Goal: Information Seeking & Learning: Learn about a topic

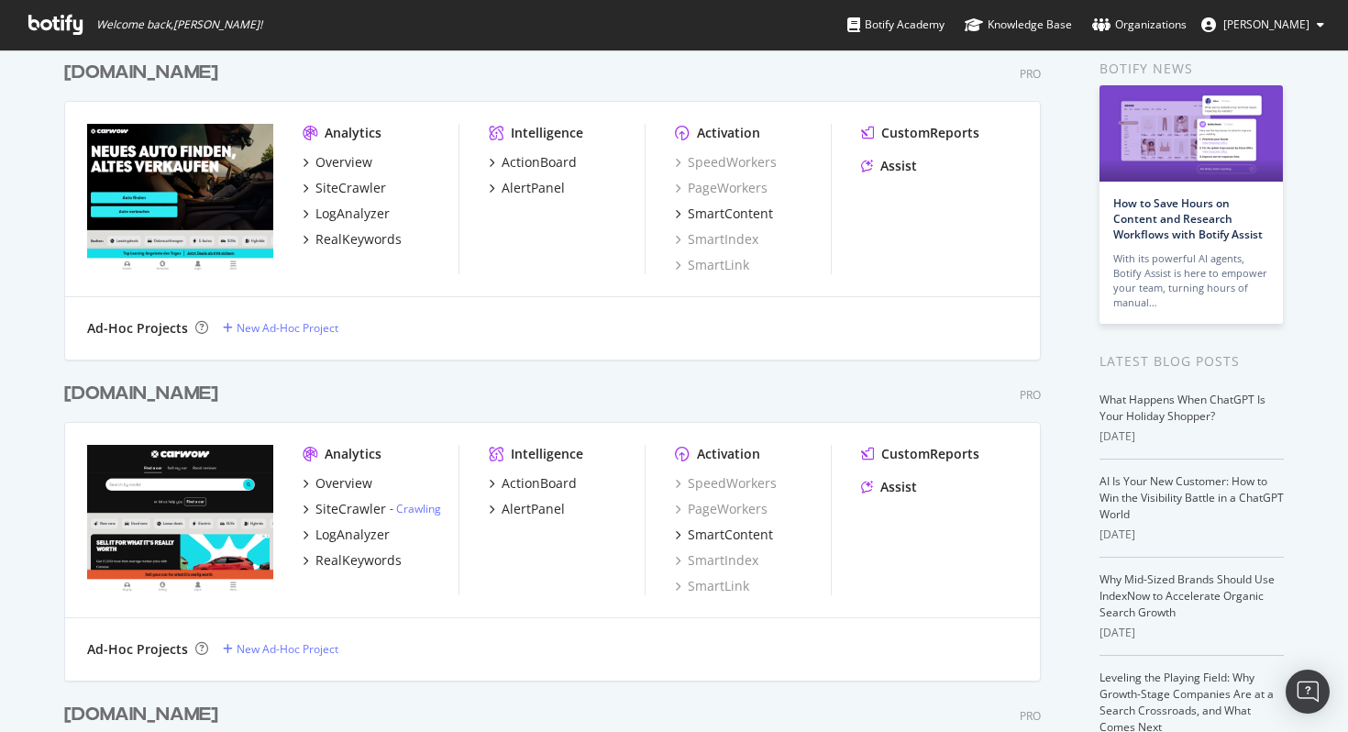
scroll to position [150, 0]
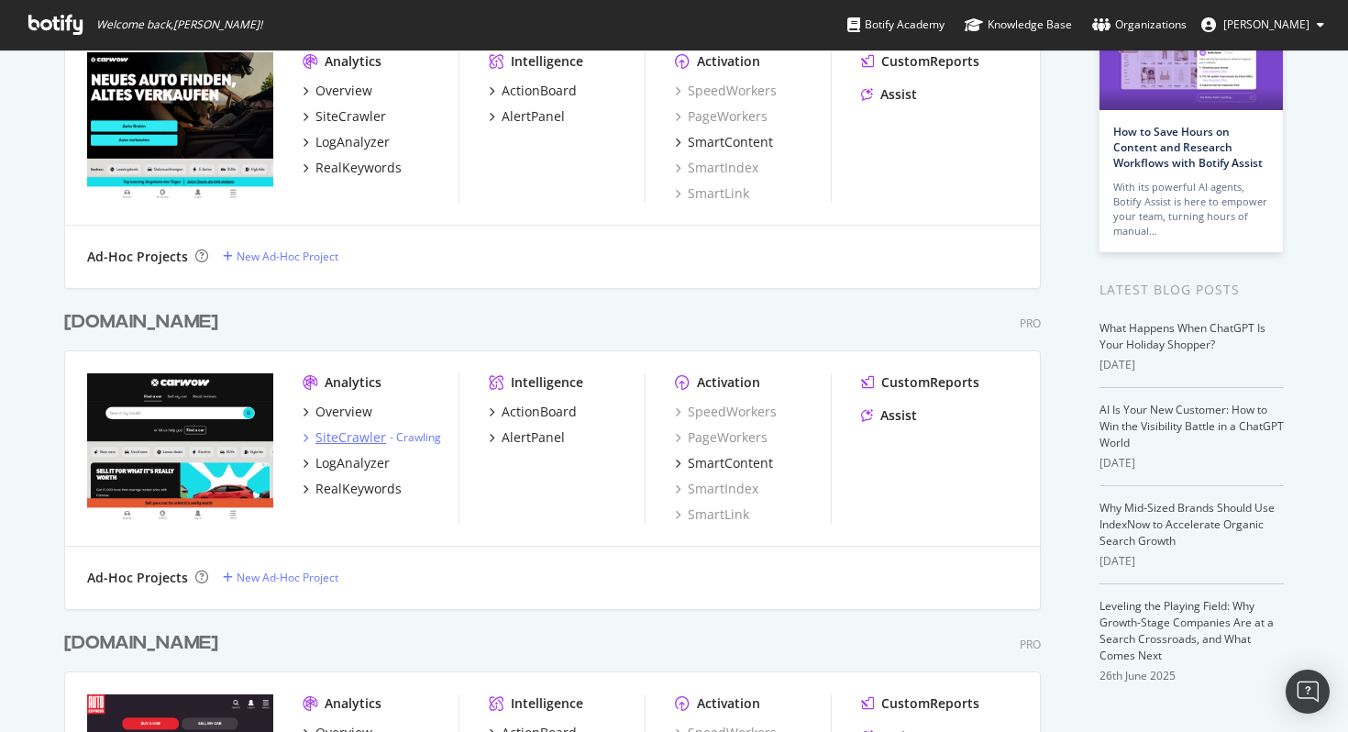
click at [345, 438] on div "SiteCrawler" at bounding box center [351, 437] width 71 height 18
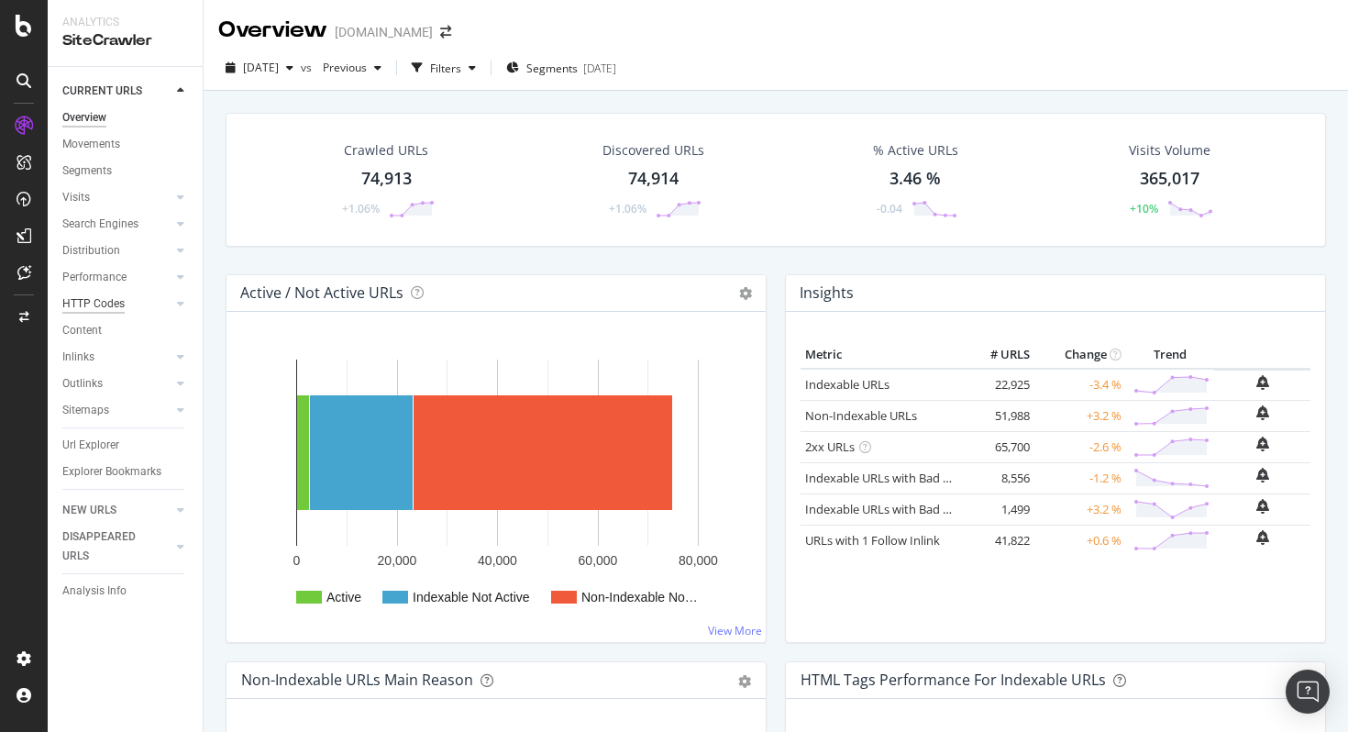
click at [99, 305] on div "HTTP Codes" at bounding box center [93, 303] width 62 height 19
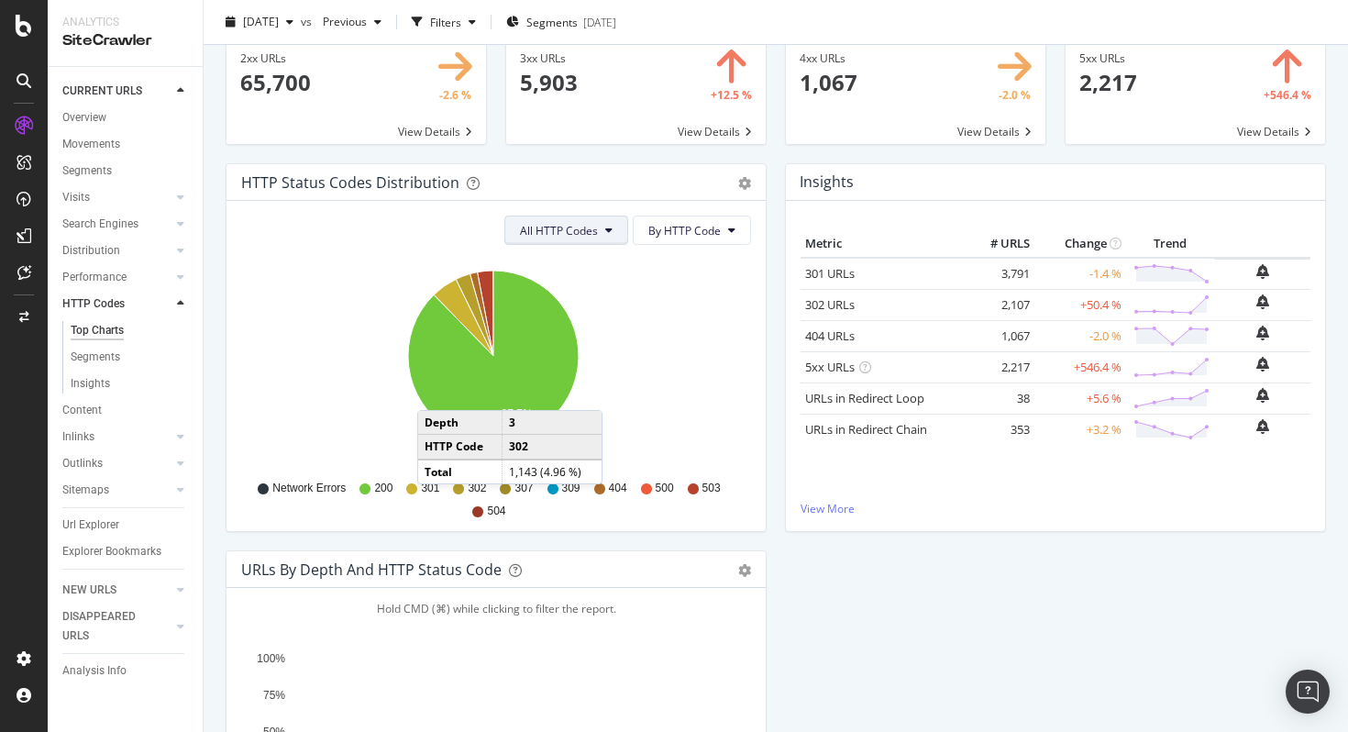
scroll to position [82, 0]
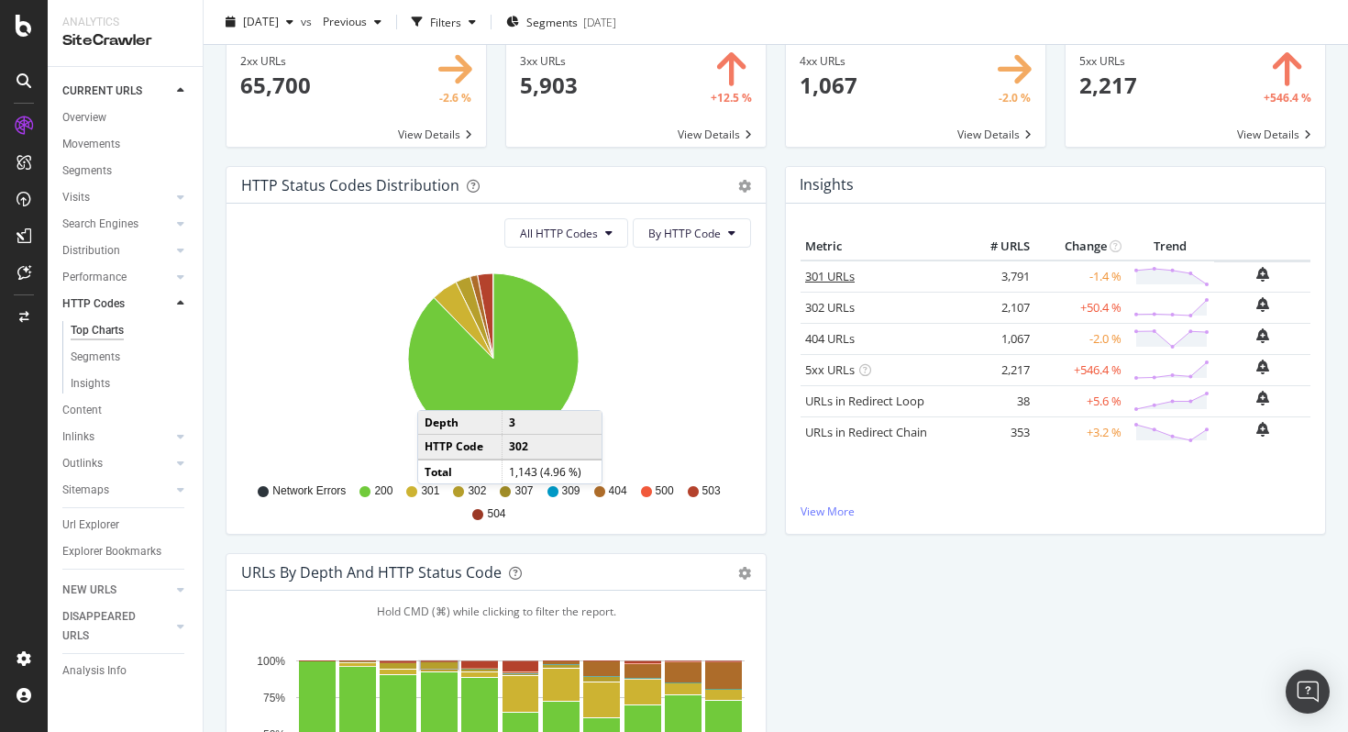
click at [820, 277] on link "301 URLs" at bounding box center [830, 276] width 50 height 17
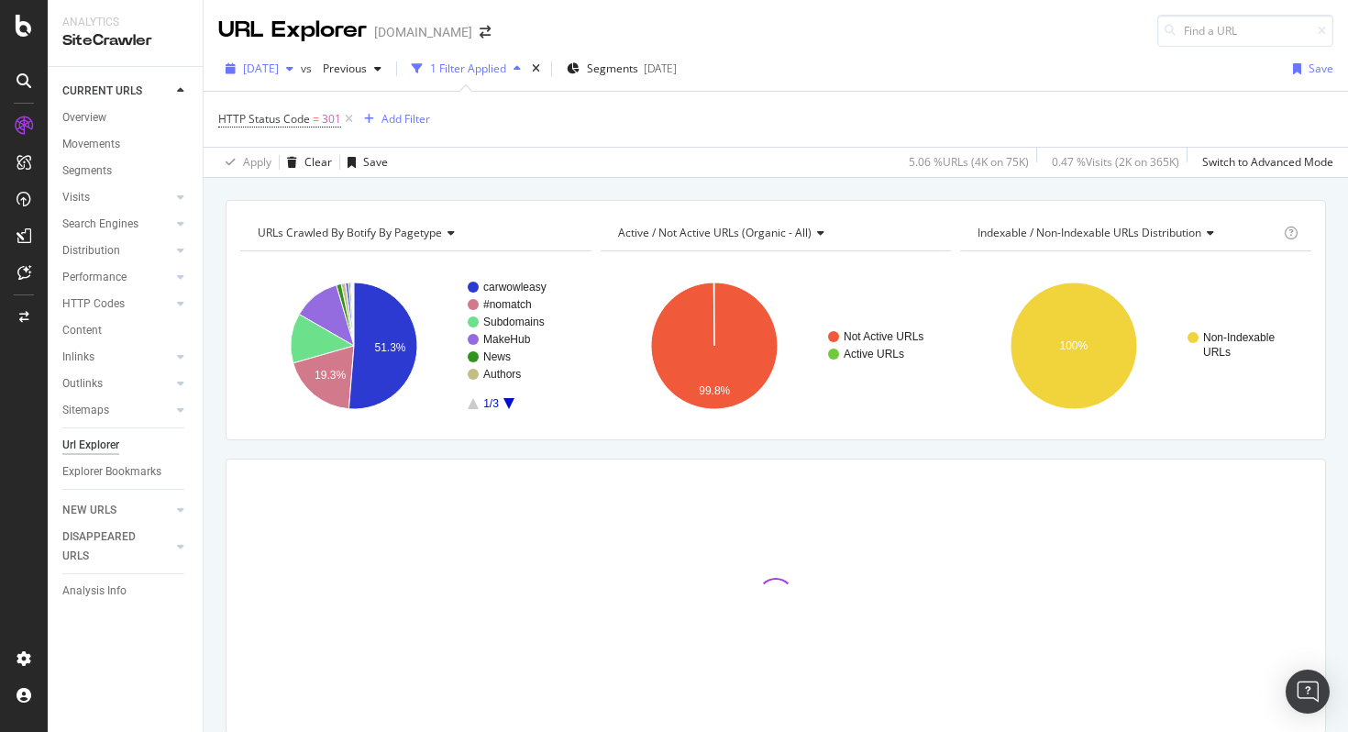
click at [279, 70] on span "[DATE]" at bounding box center [261, 69] width 36 height 16
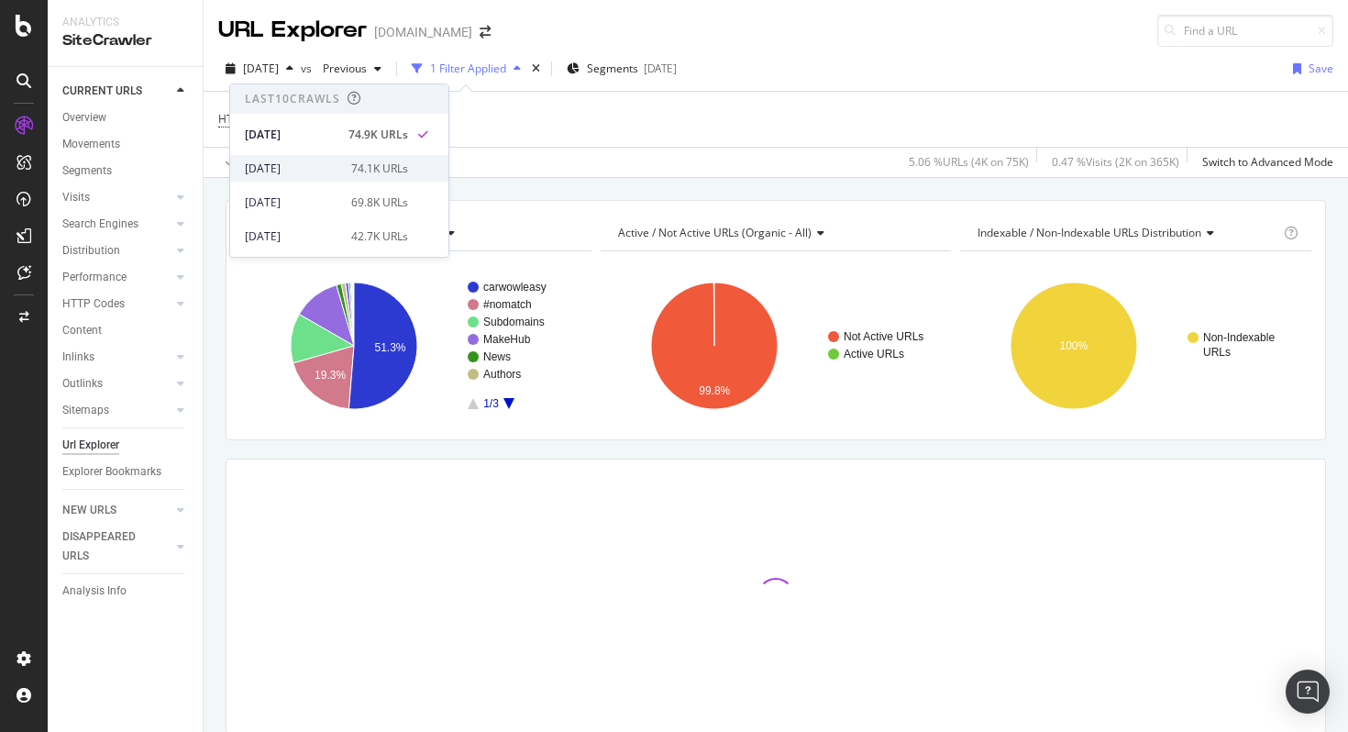
click at [311, 170] on div "[DATE]" at bounding box center [292, 169] width 95 height 17
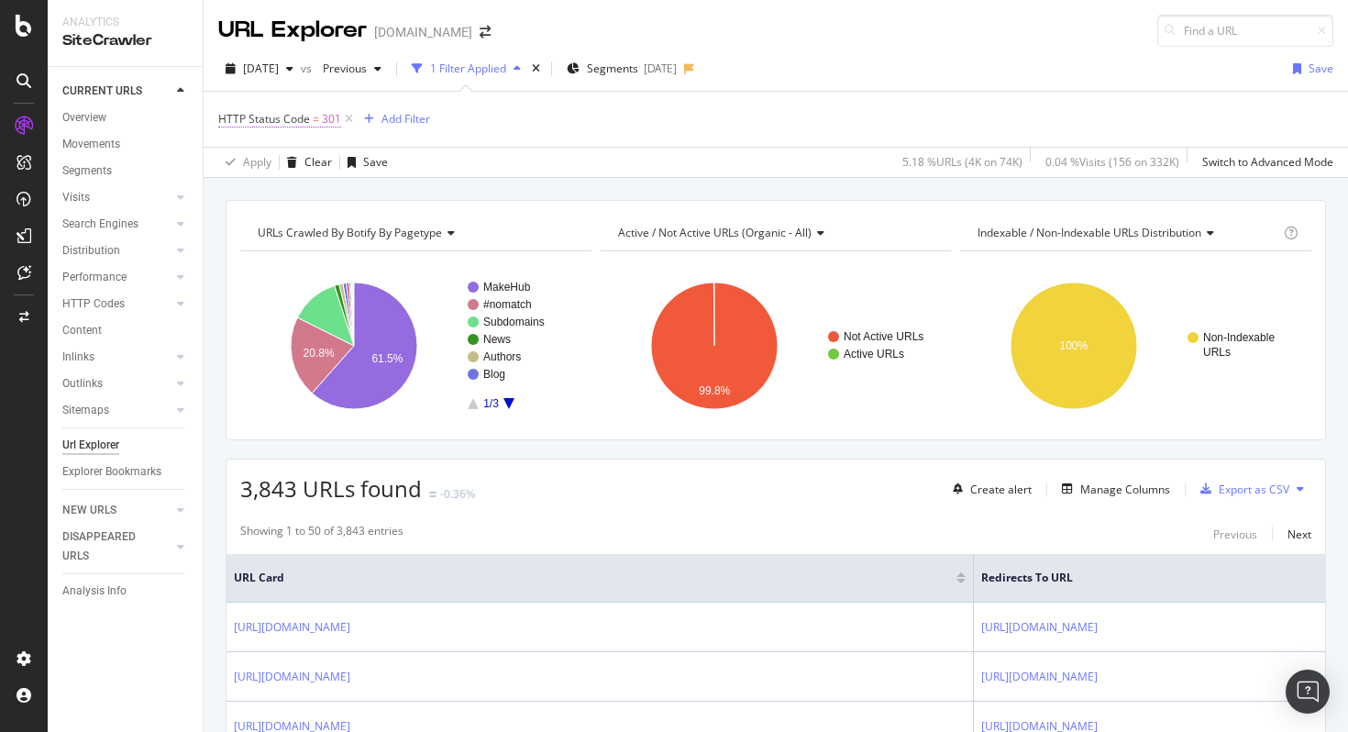
click at [309, 126] on span "HTTP Status Code = 301" at bounding box center [279, 119] width 123 height 17
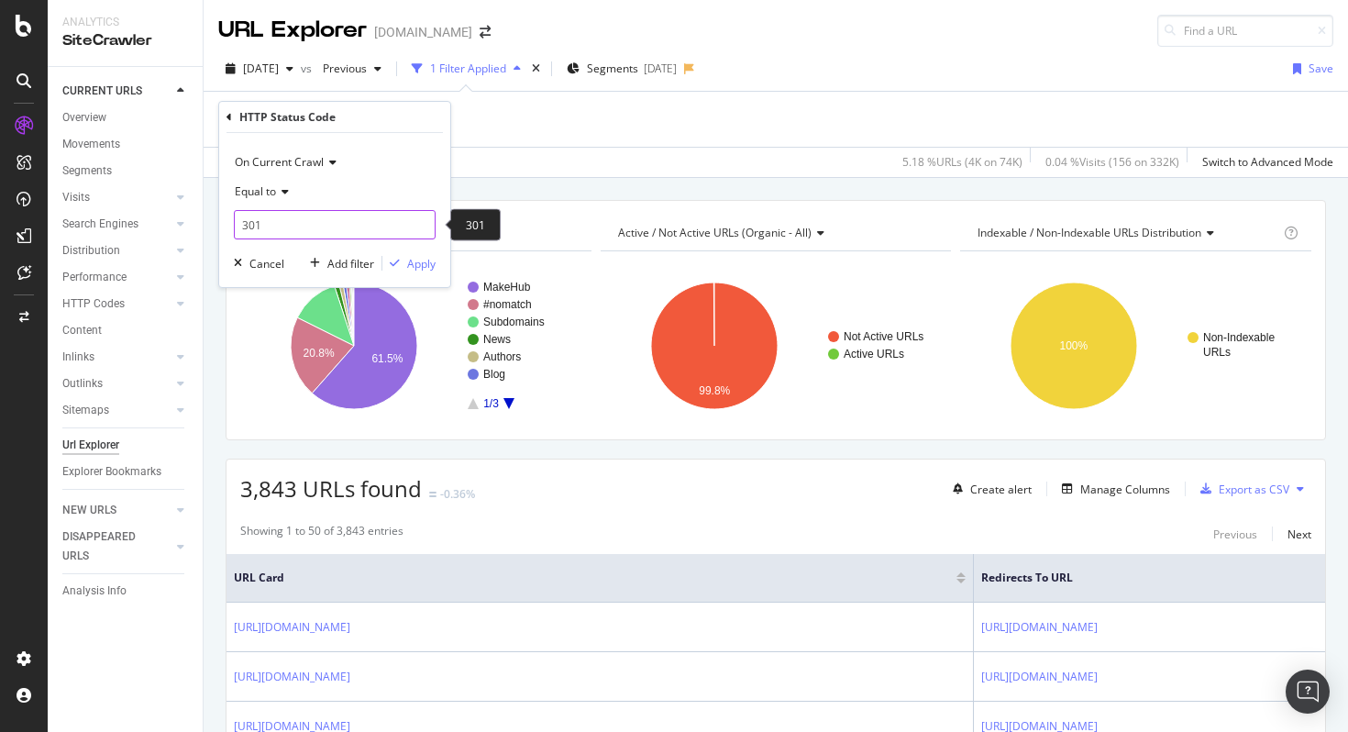
click at [274, 229] on input "301" at bounding box center [335, 224] width 202 height 29
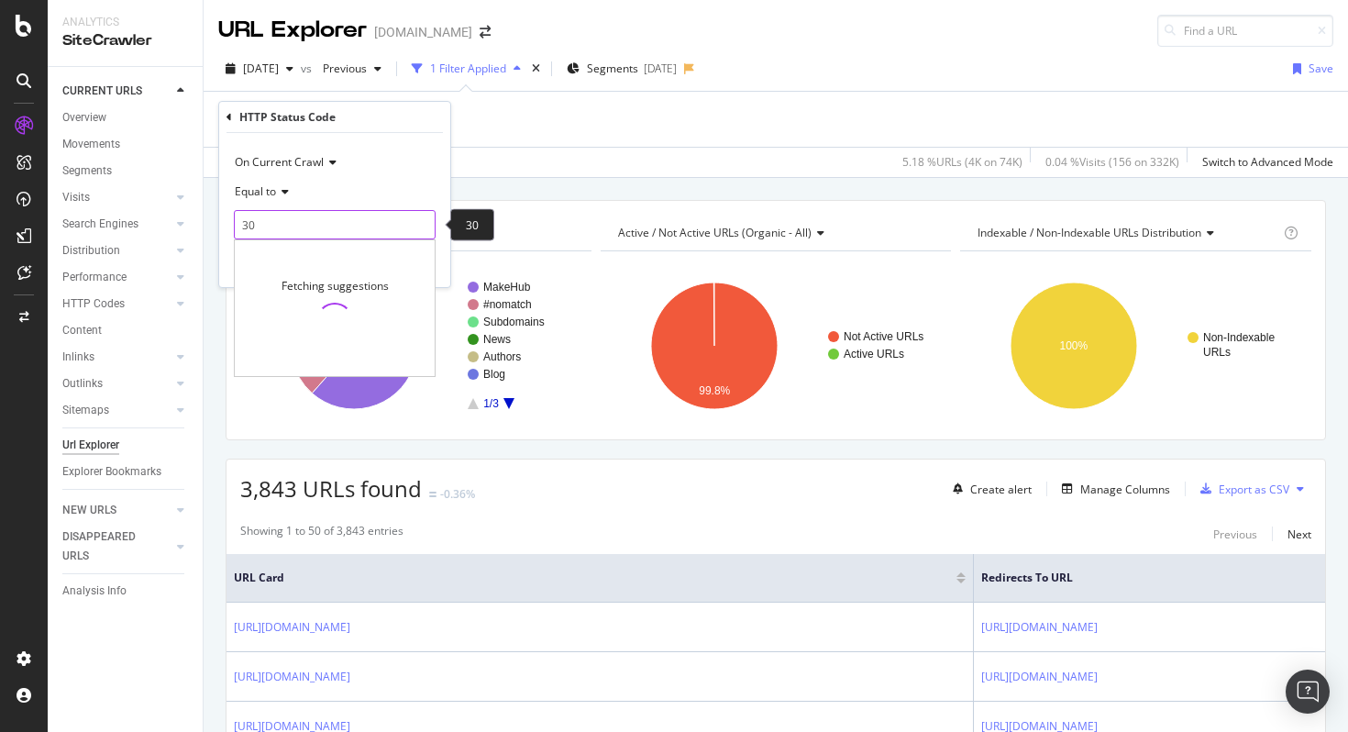
type input "3"
type input "200"
click at [398, 177] on div "Equal to" at bounding box center [335, 191] width 202 height 29
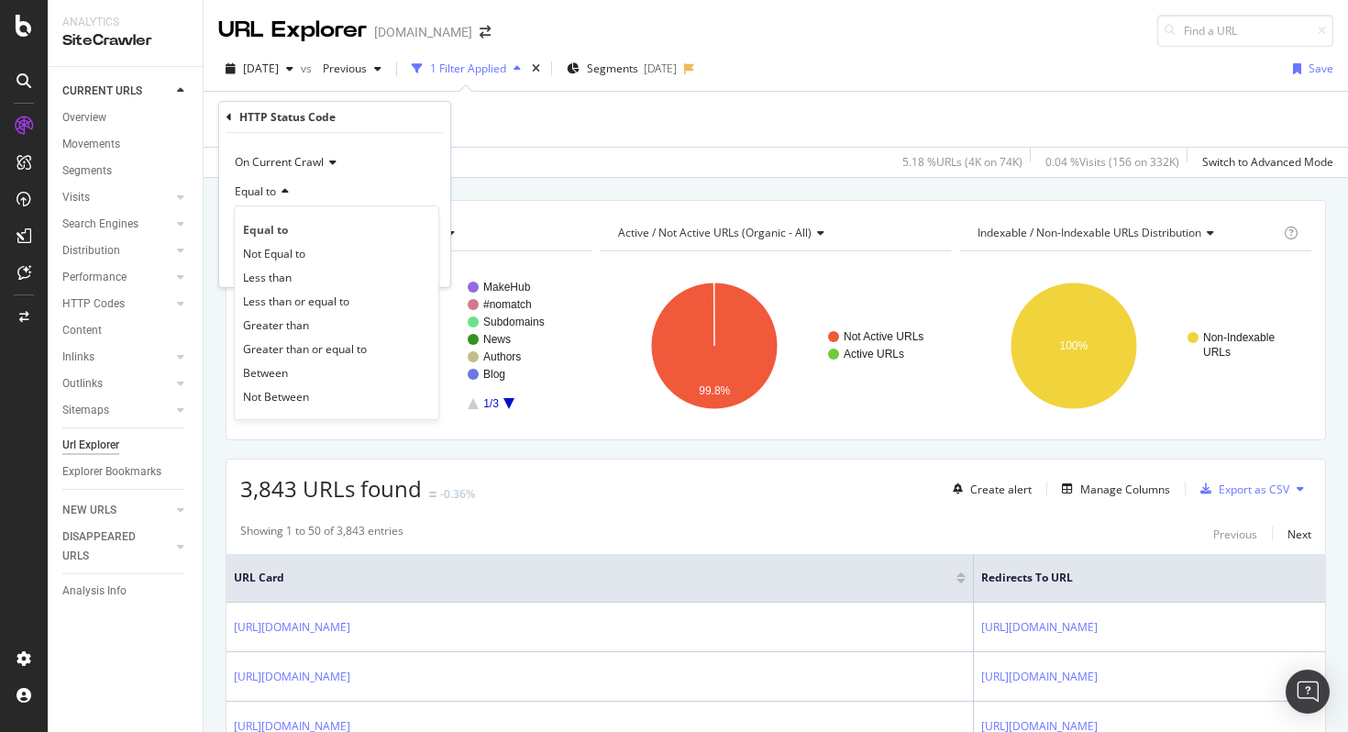
click at [394, 179] on div "Equal to" at bounding box center [335, 191] width 202 height 29
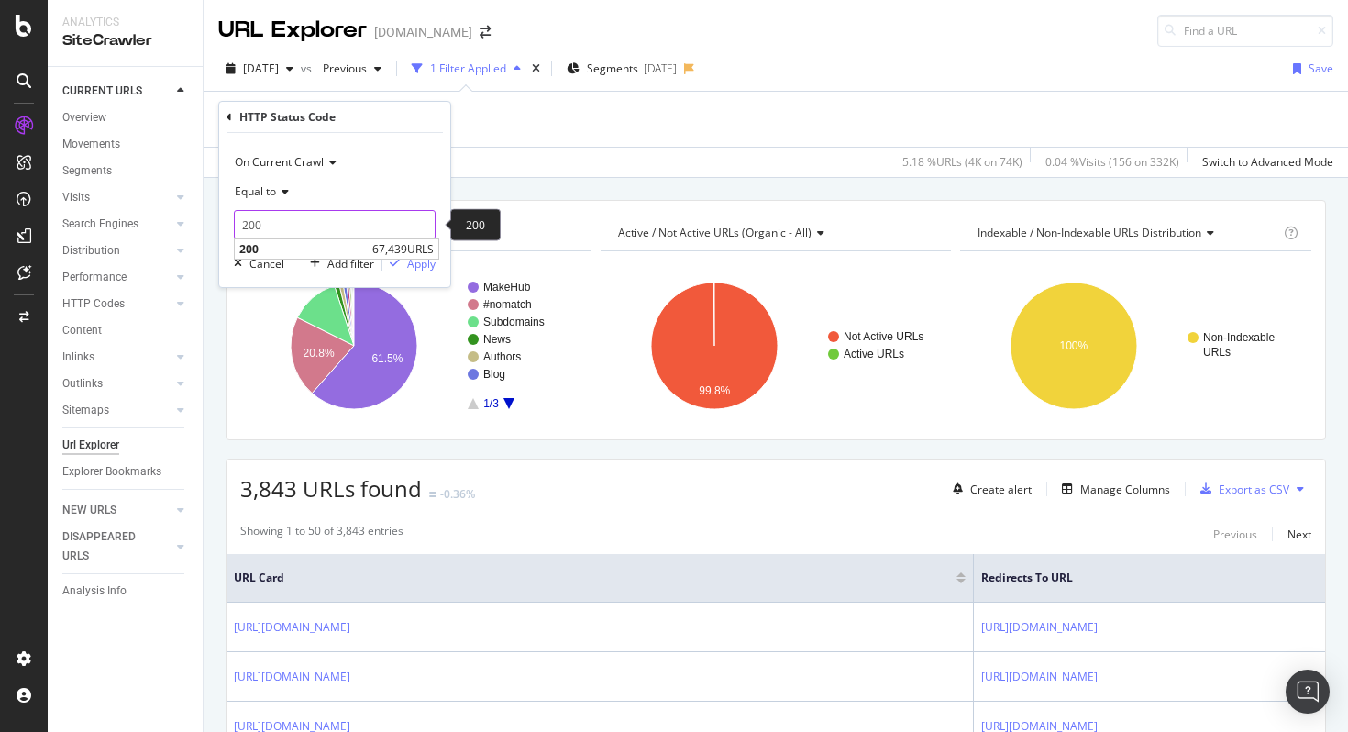
click at [282, 230] on input "200" at bounding box center [335, 224] width 202 height 29
click at [412, 265] on div "Apply" at bounding box center [421, 264] width 28 height 16
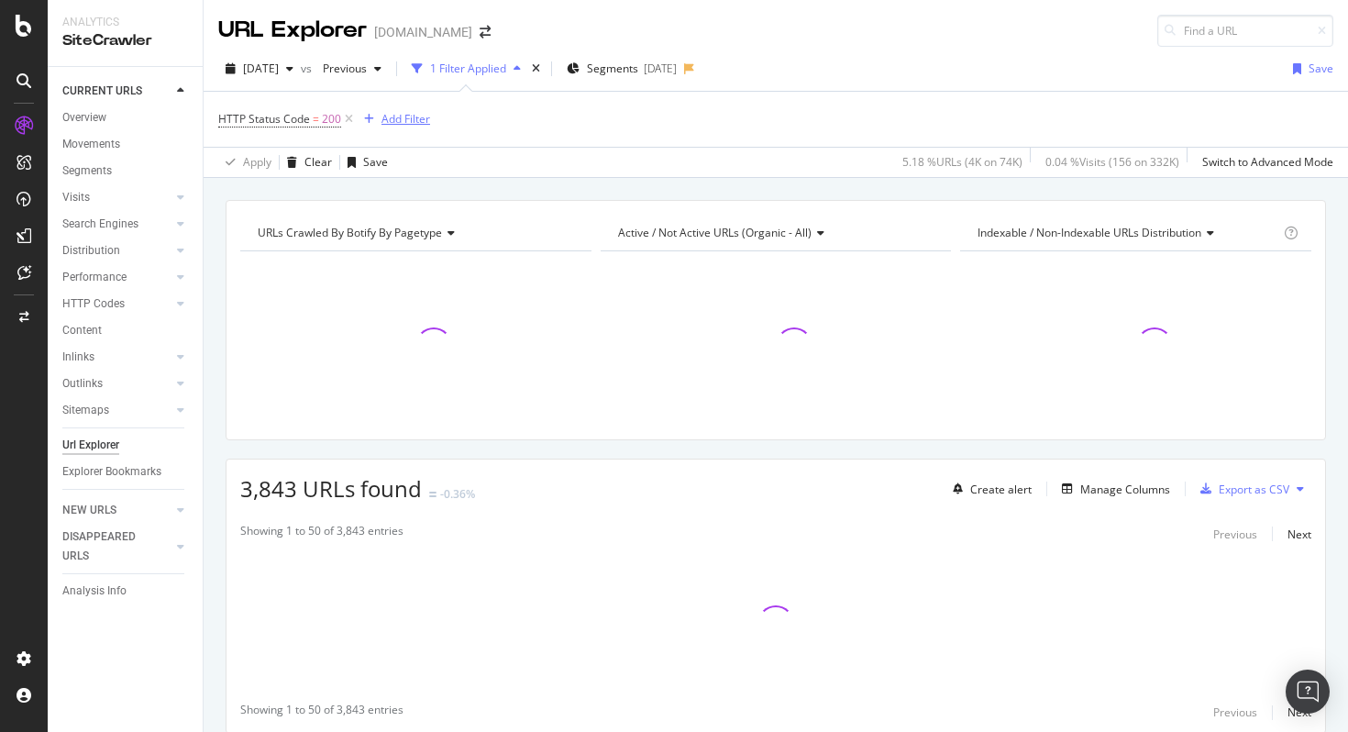
click at [406, 116] on div "Add Filter" at bounding box center [406, 119] width 49 height 16
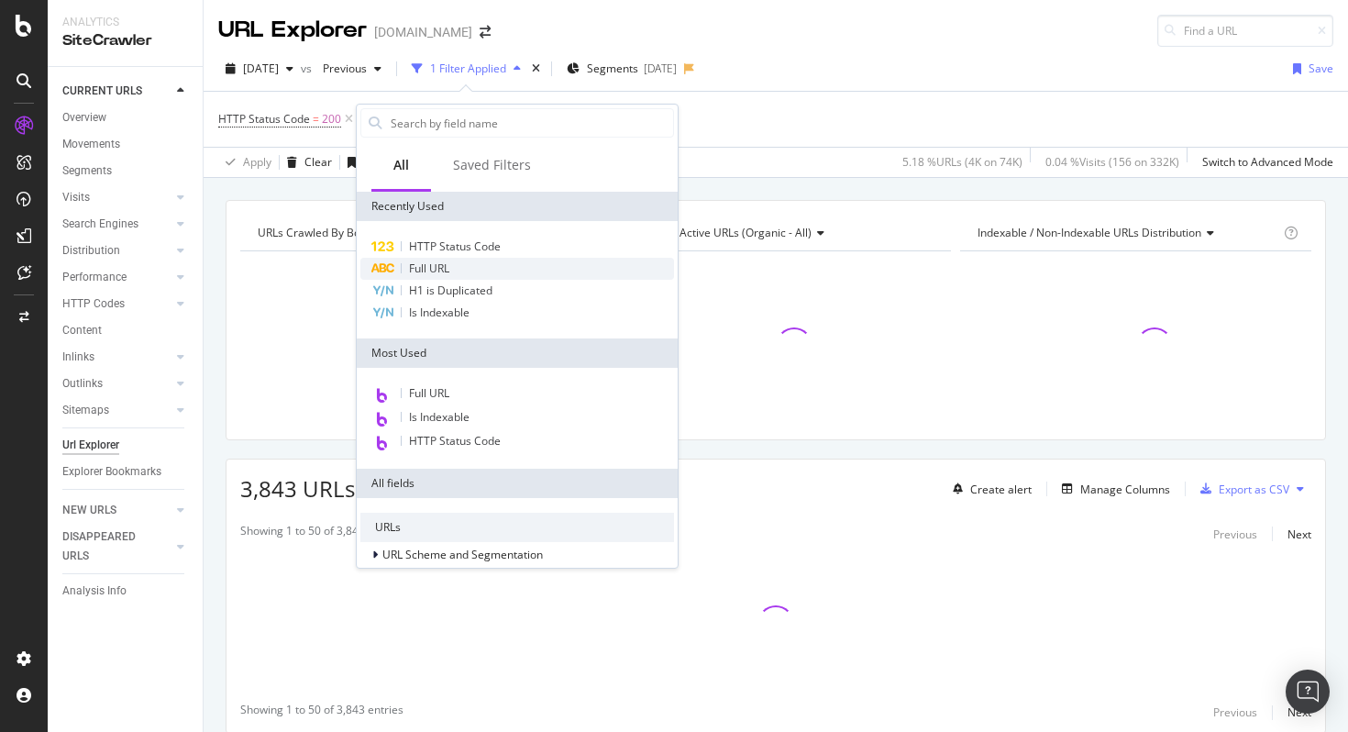
click at [442, 263] on span "Full URL" at bounding box center [429, 269] width 40 height 16
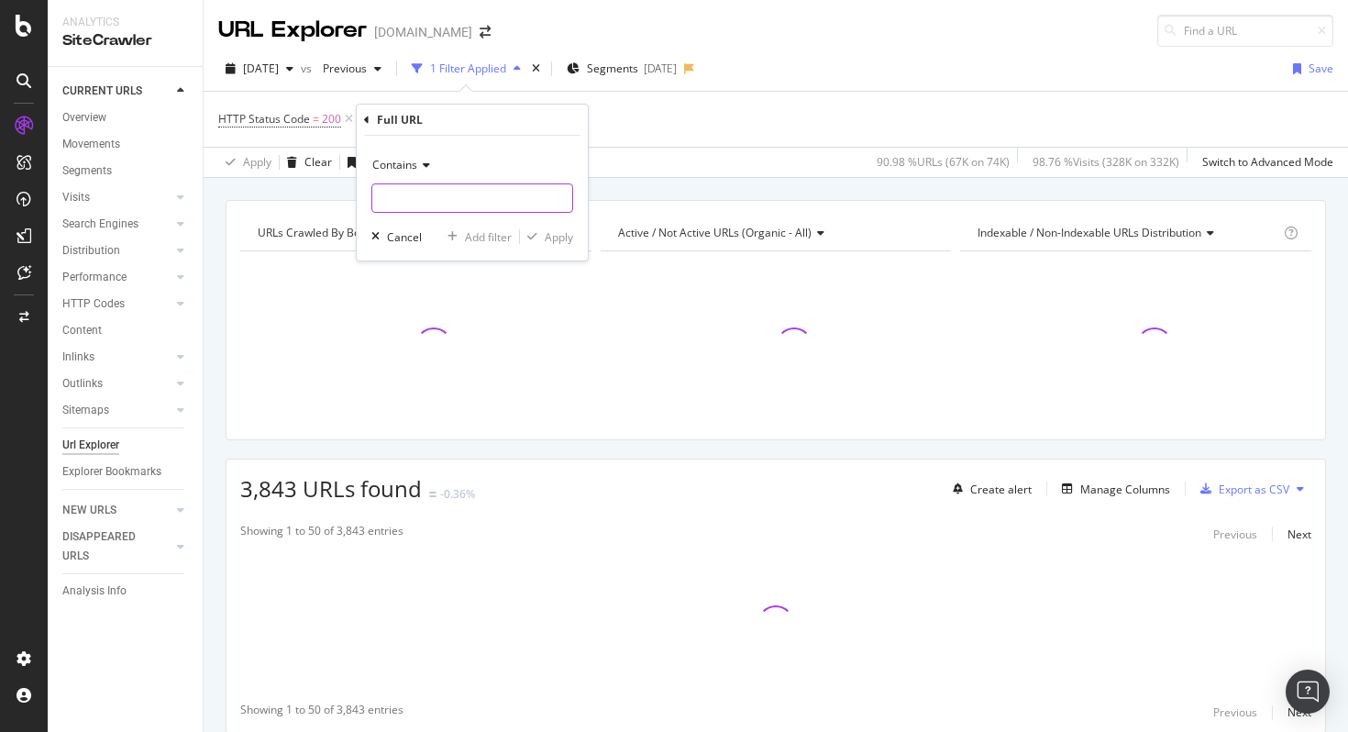
click at [441, 198] on input "text" at bounding box center [472, 197] width 200 height 29
paste input "https://www.carwow.co.uk/used-cars/pickups"
type input "https://www.carwow.co.uk/used-cars/pickups"
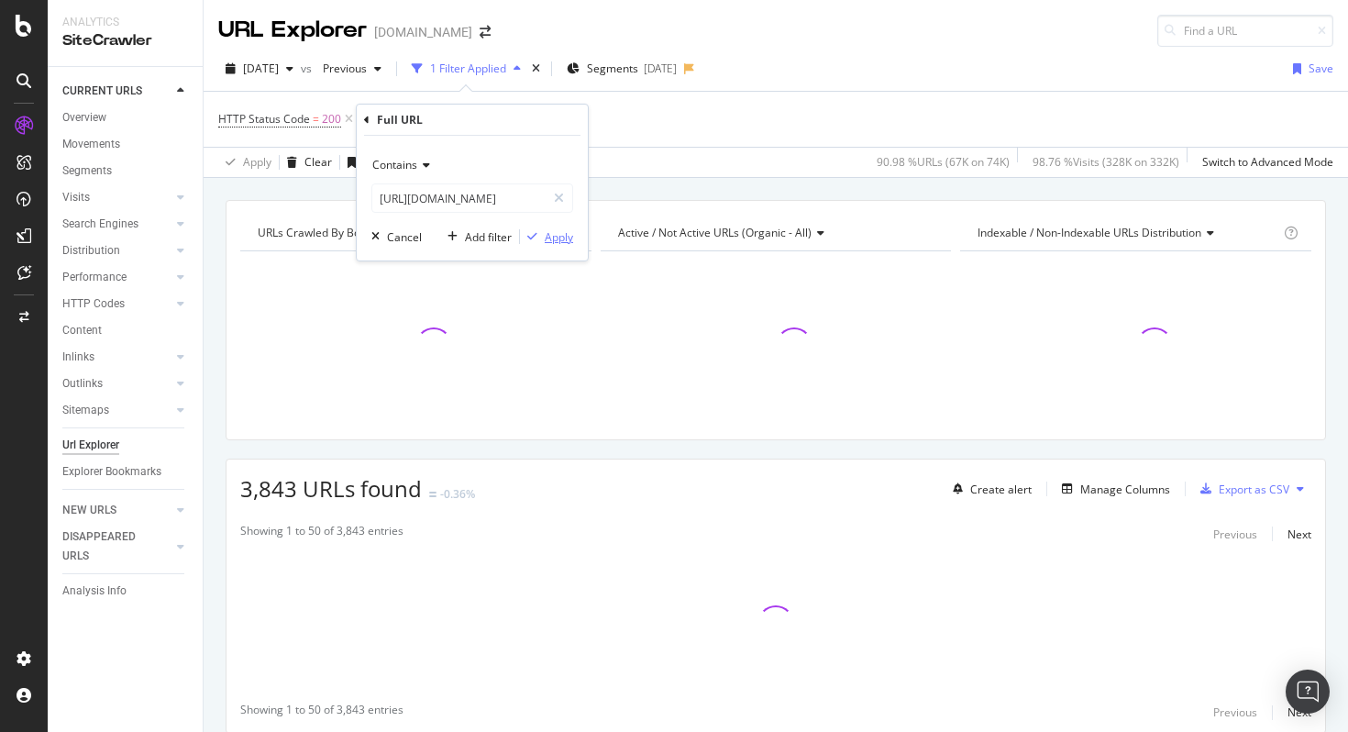
click at [550, 235] on div "Apply" at bounding box center [559, 237] width 28 height 16
click at [1094, 493] on div "Manage Columns" at bounding box center [1126, 490] width 90 height 16
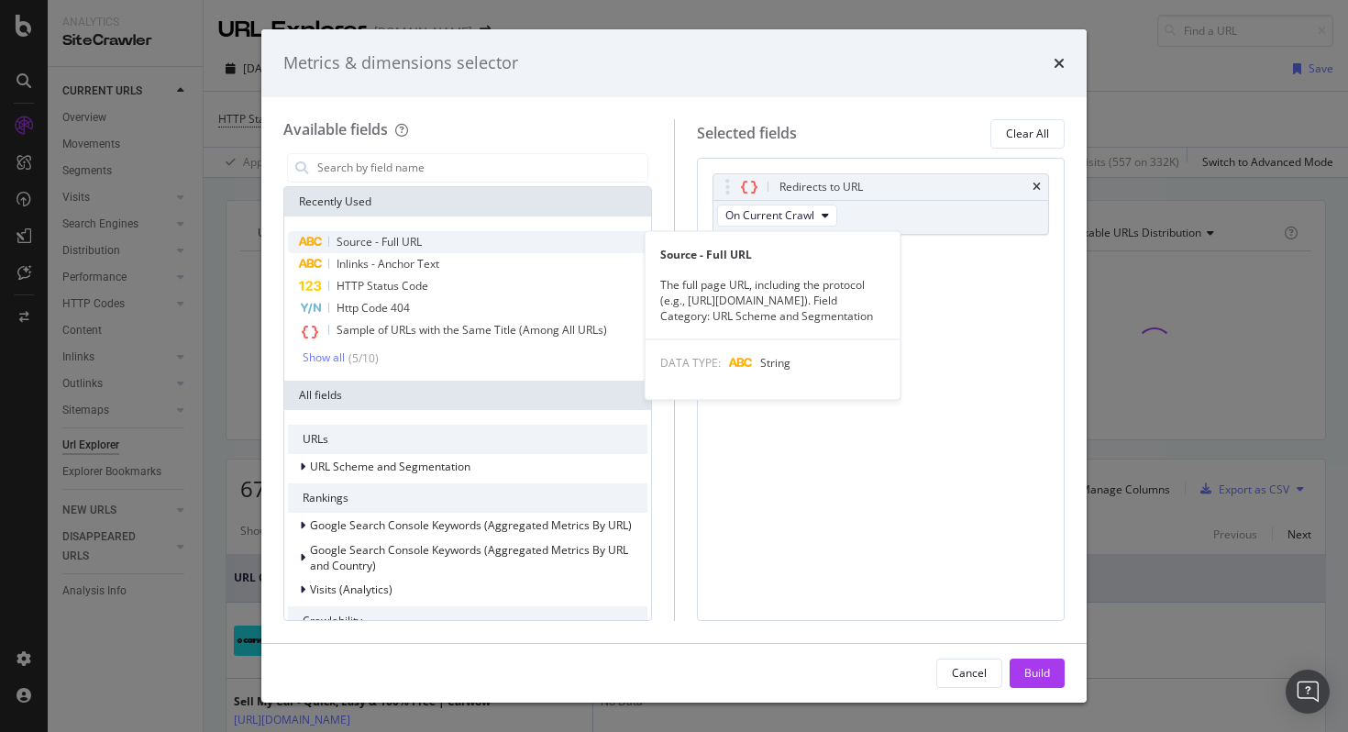
click at [390, 242] on span "Source - Full URL" at bounding box center [379, 242] width 85 height 16
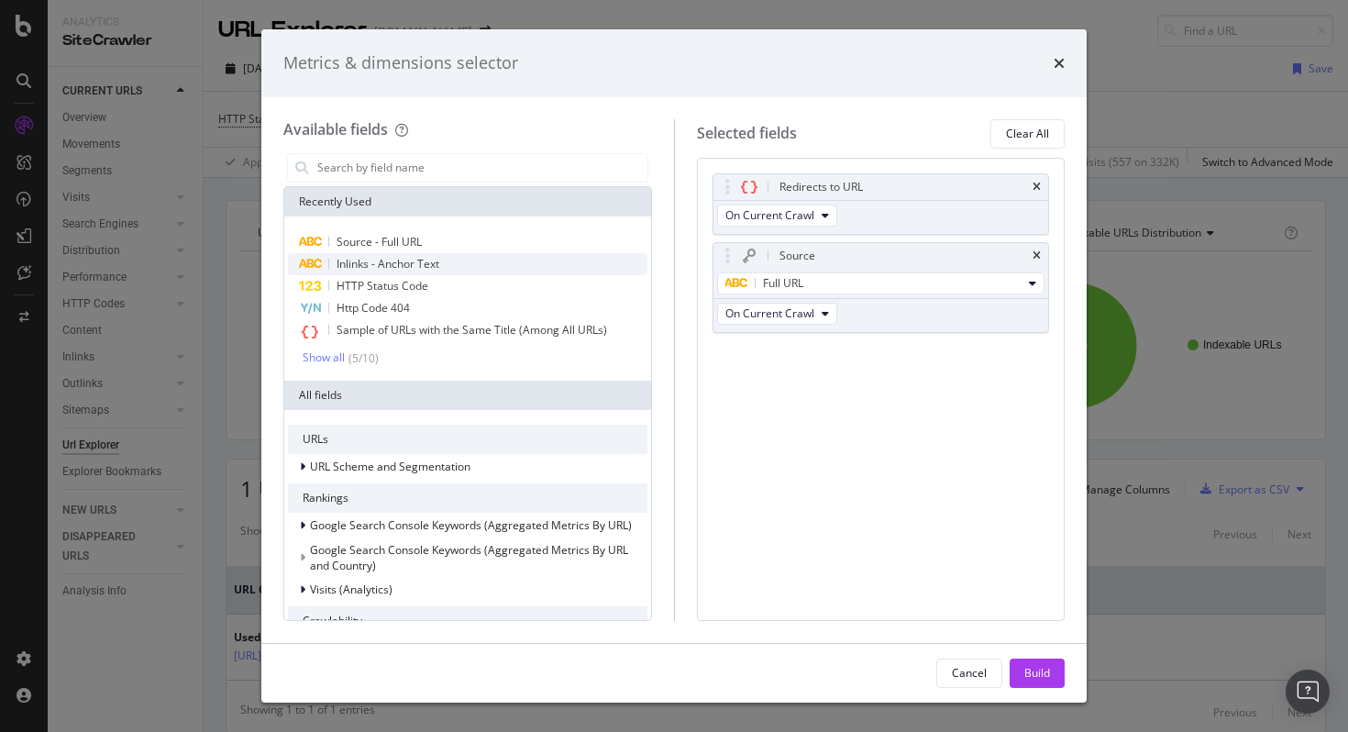
click at [394, 262] on span "Inlinks - Anchor Text" at bounding box center [388, 264] width 103 height 16
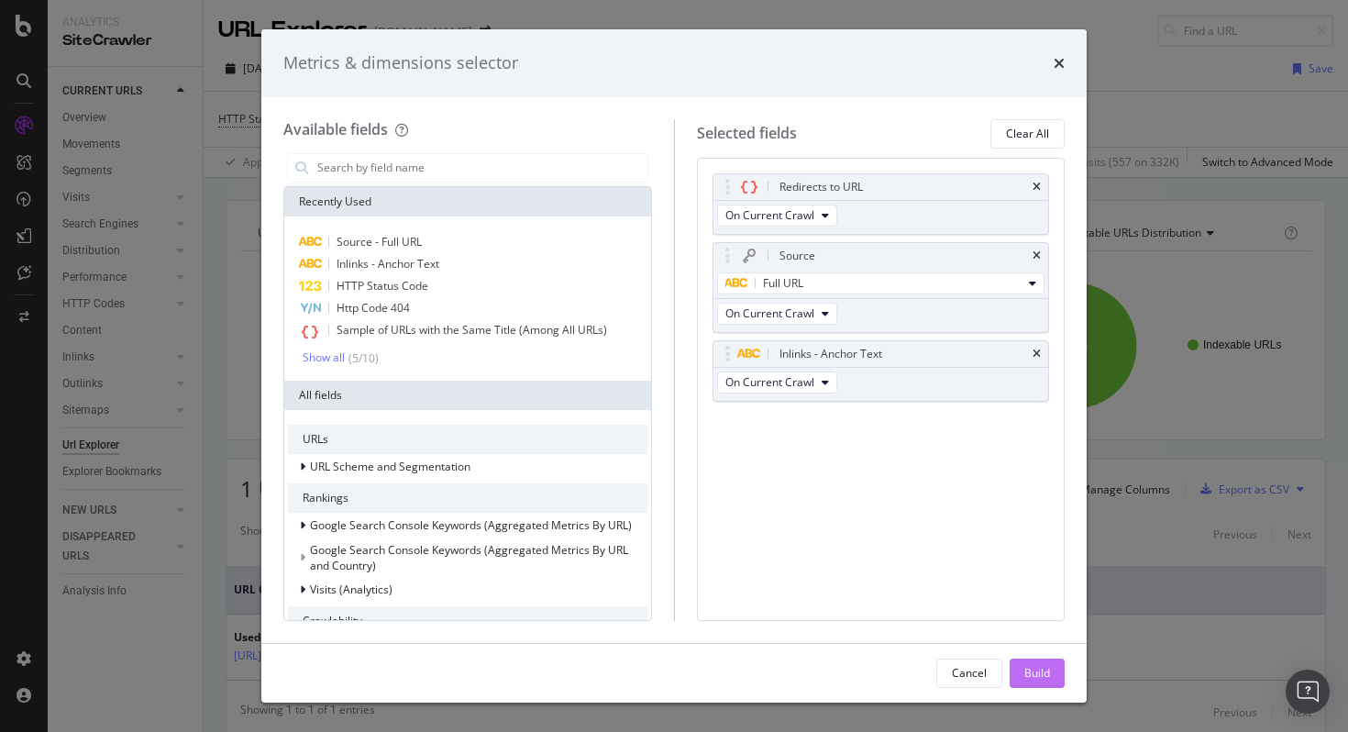
click at [1042, 671] on div "Build" at bounding box center [1038, 673] width 26 height 16
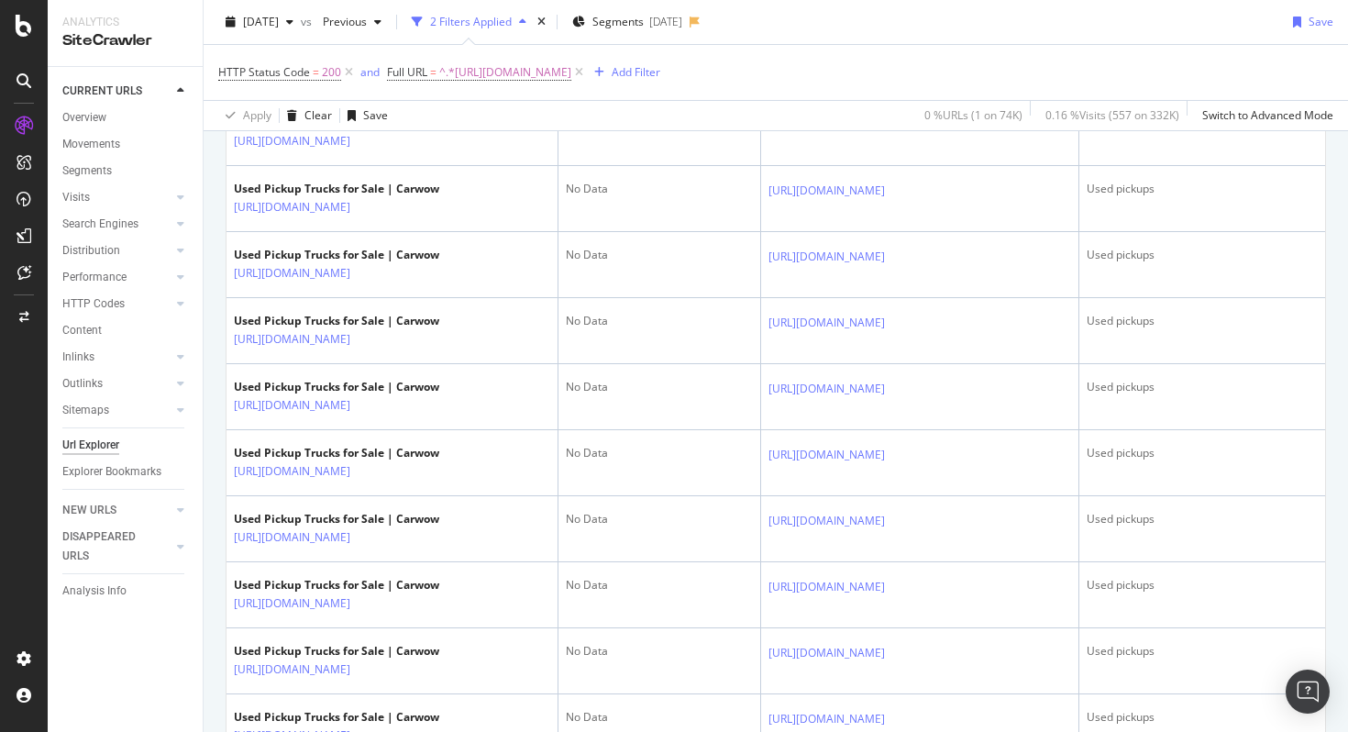
scroll to position [3279, 0]
